Goal: Find contact information: Obtain details needed to contact an individual or organization

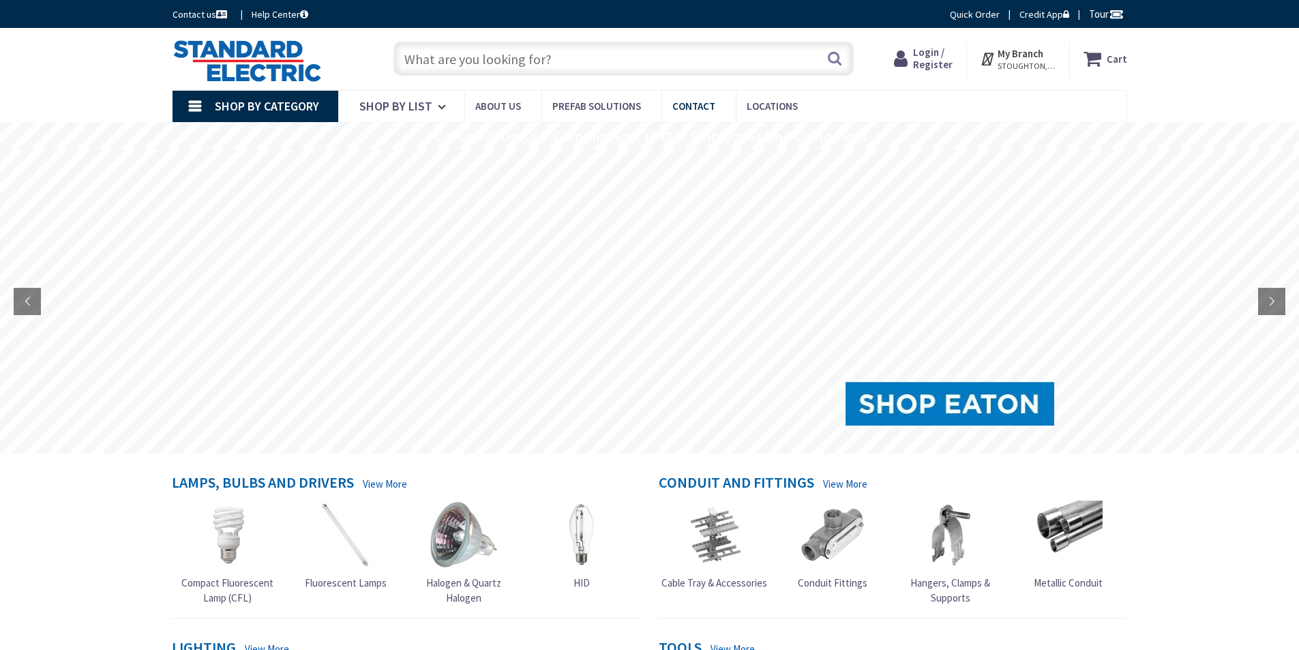
click at [675, 104] on span "Contact" at bounding box center [693, 106] width 43 height 13
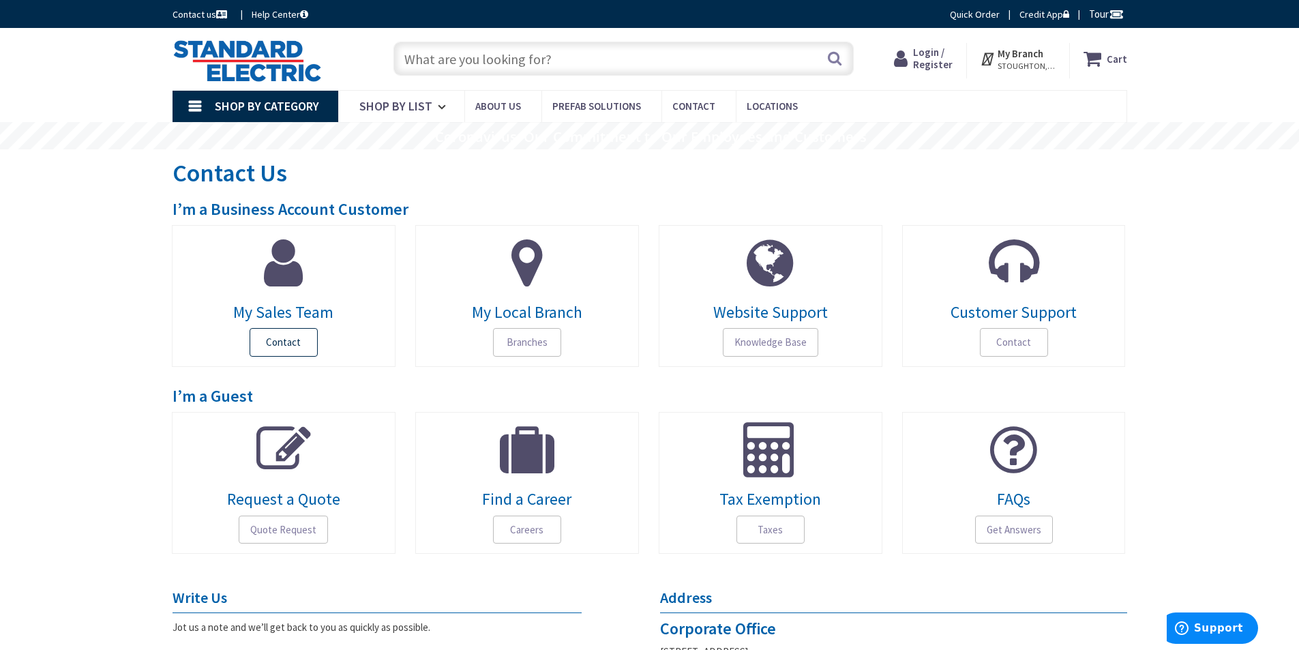
click at [307, 338] on span "Contact" at bounding box center [284, 342] width 68 height 29
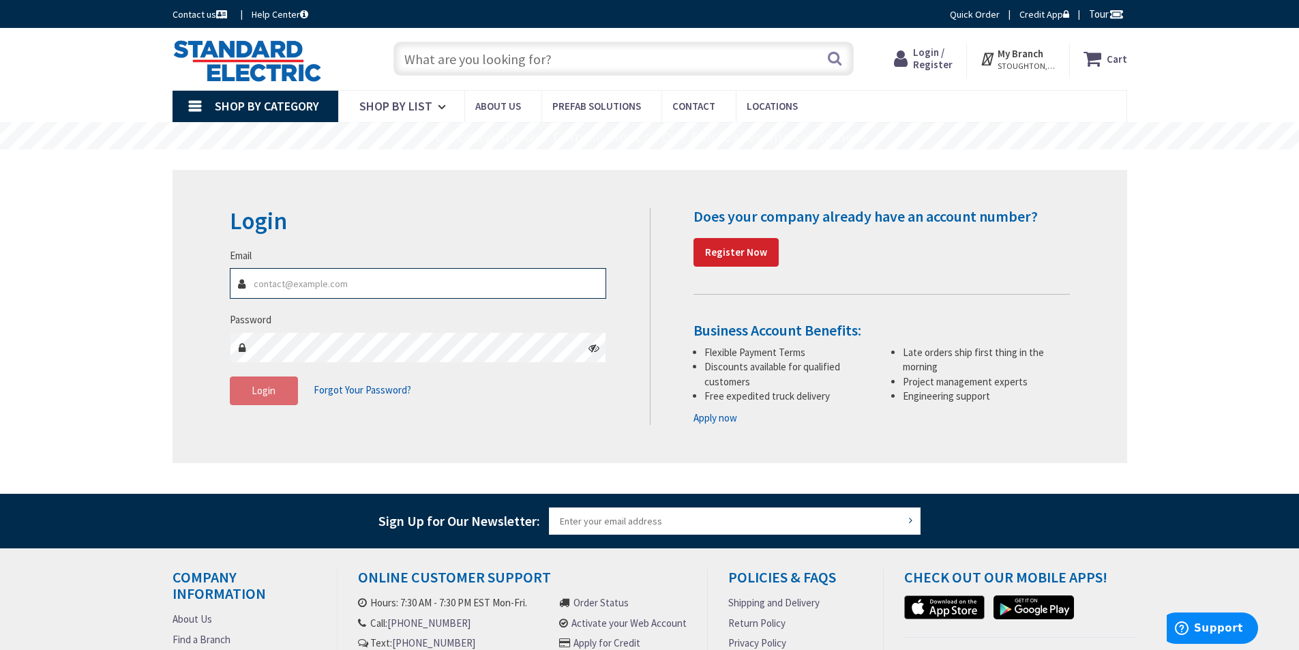
click at [366, 290] on input "Email" at bounding box center [418, 283] width 377 height 31
